Goal: Download file/media

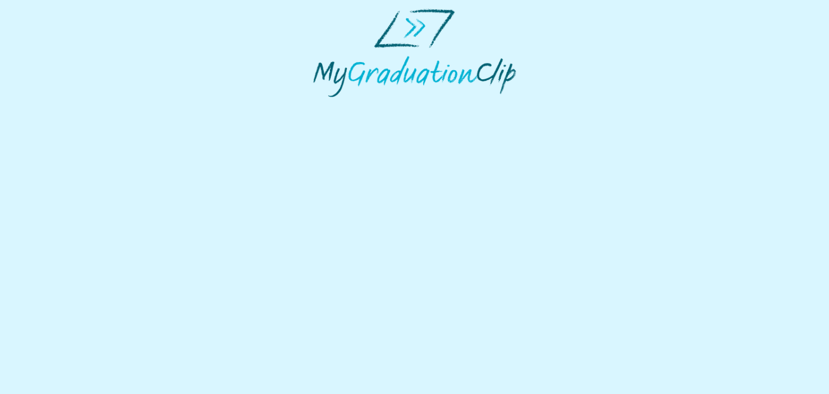
select select "**********"
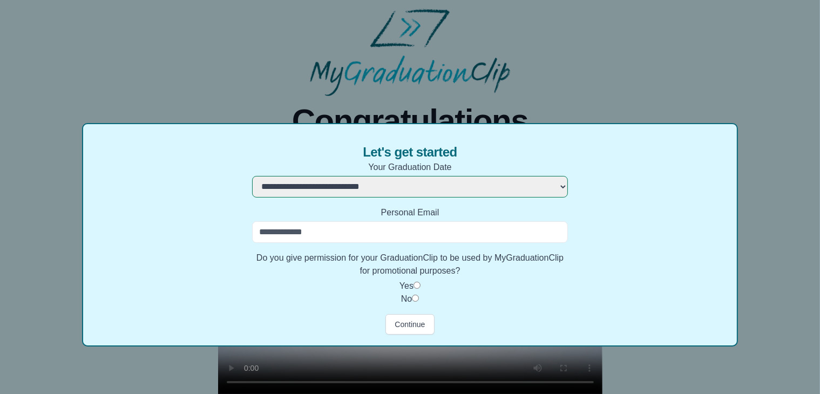
click at [315, 234] on input "Personal Email" at bounding box center [410, 232] width 316 height 22
type input "**********"
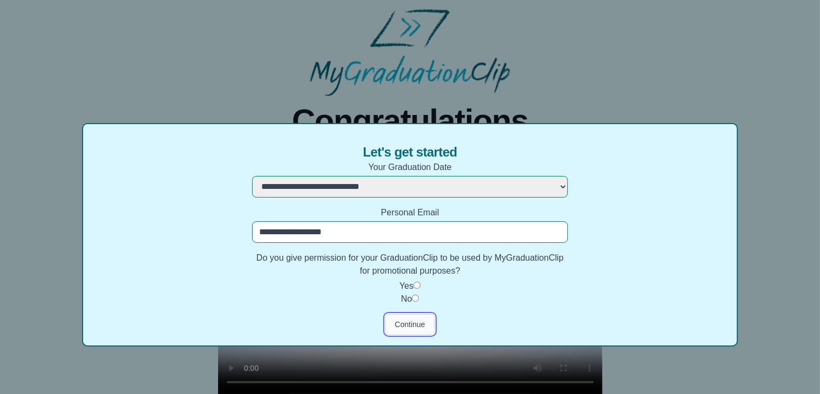
click at [391, 322] on button "Continue" at bounding box center [409, 324] width 49 height 21
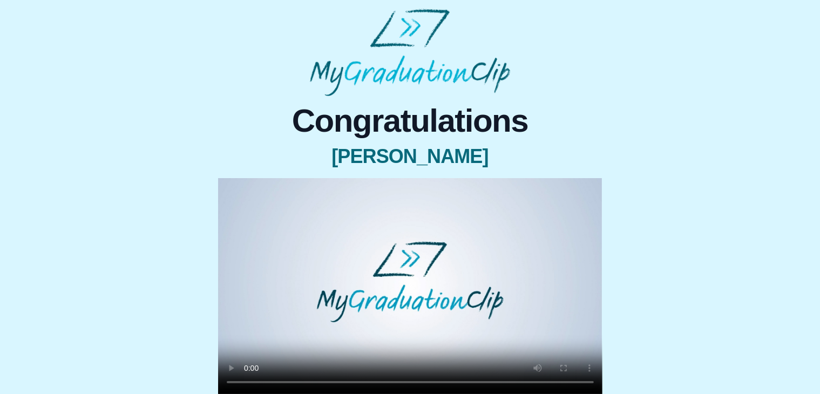
click at [302, 330] on video at bounding box center [410, 286] width 384 height 216
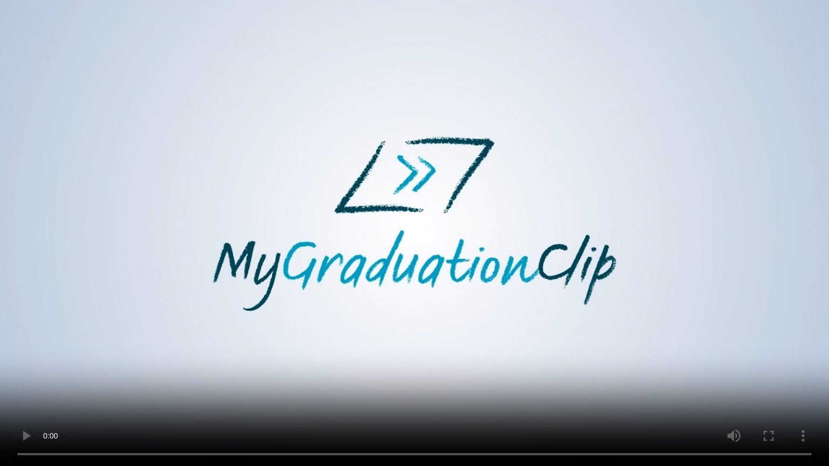
click at [257, 358] on video at bounding box center [414, 233] width 829 height 466
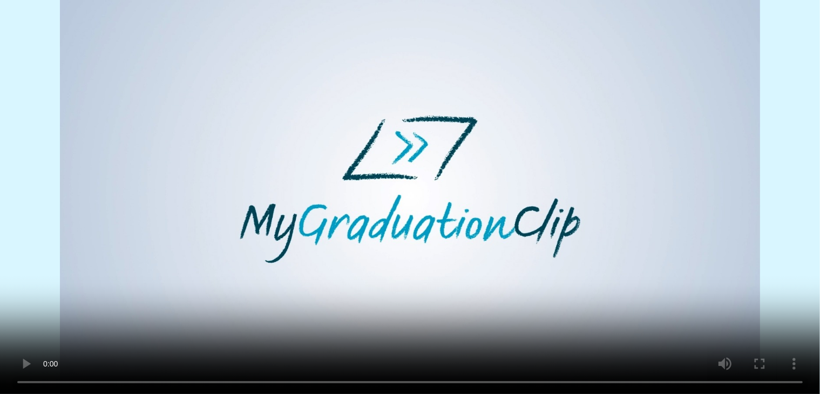
scroll to position [54, 0]
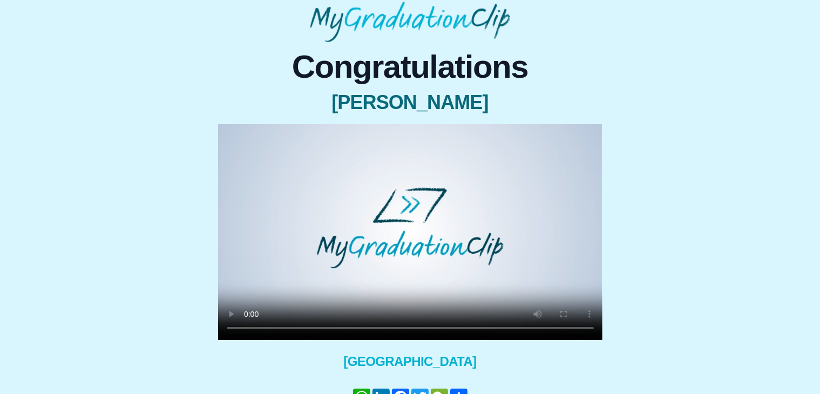
click at [261, 283] on video at bounding box center [410, 232] width 384 height 216
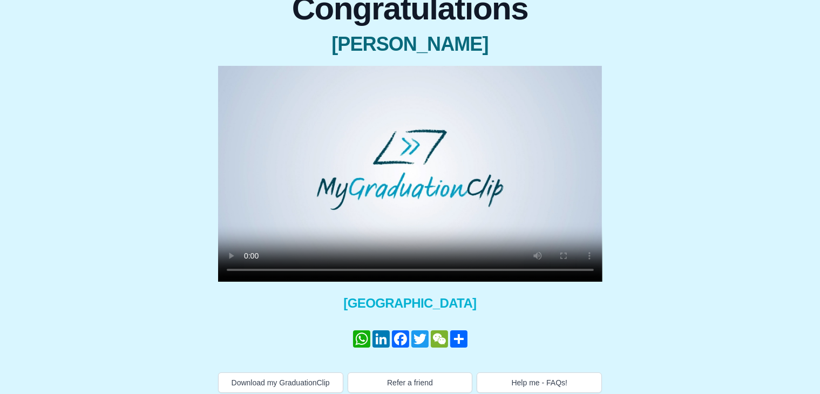
scroll to position [120, 0]
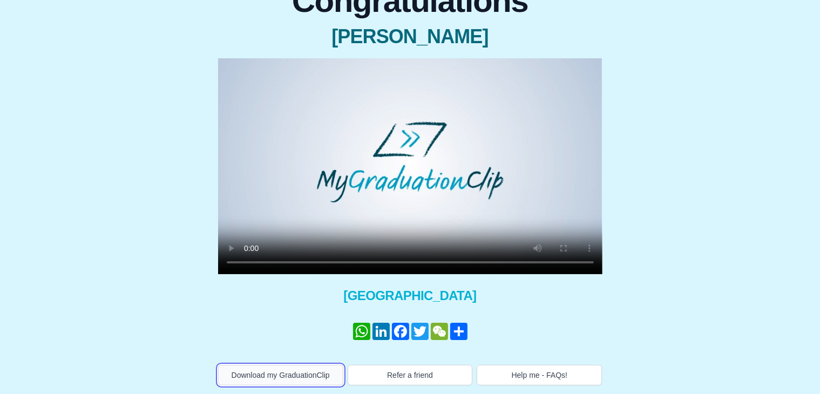
click at [275, 374] on button "Download my GraduationClip" at bounding box center [280, 375] width 125 height 21
click at [682, 70] on div "Congratulations [PERSON_NAME] × Share your GraduationClip now! WhatsApp LinkedI…" at bounding box center [410, 180] width 802 height 409
click at [315, 105] on video at bounding box center [410, 166] width 384 height 216
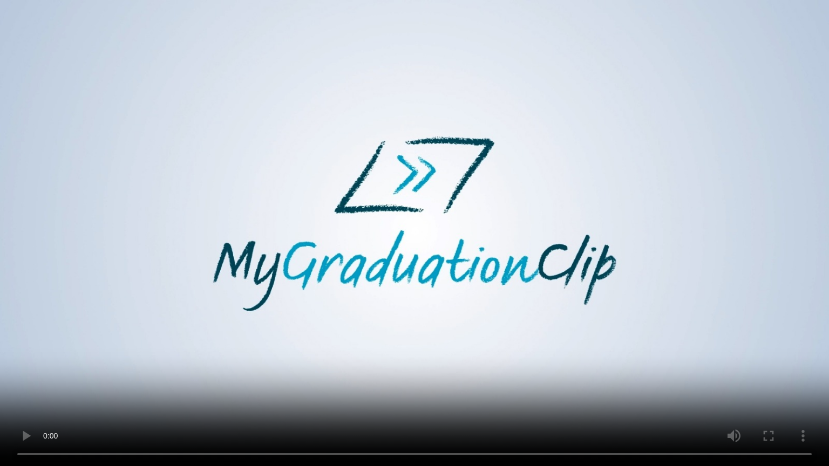
click at [249, 184] on video at bounding box center [414, 233] width 829 height 466
click at [248, 189] on video at bounding box center [414, 233] width 829 height 466
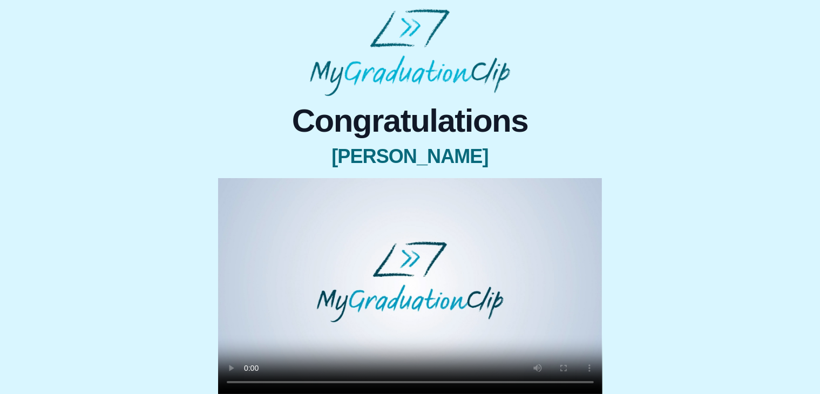
click at [307, 226] on video at bounding box center [410, 286] width 384 height 216
